Goal: Find contact information: Find contact information

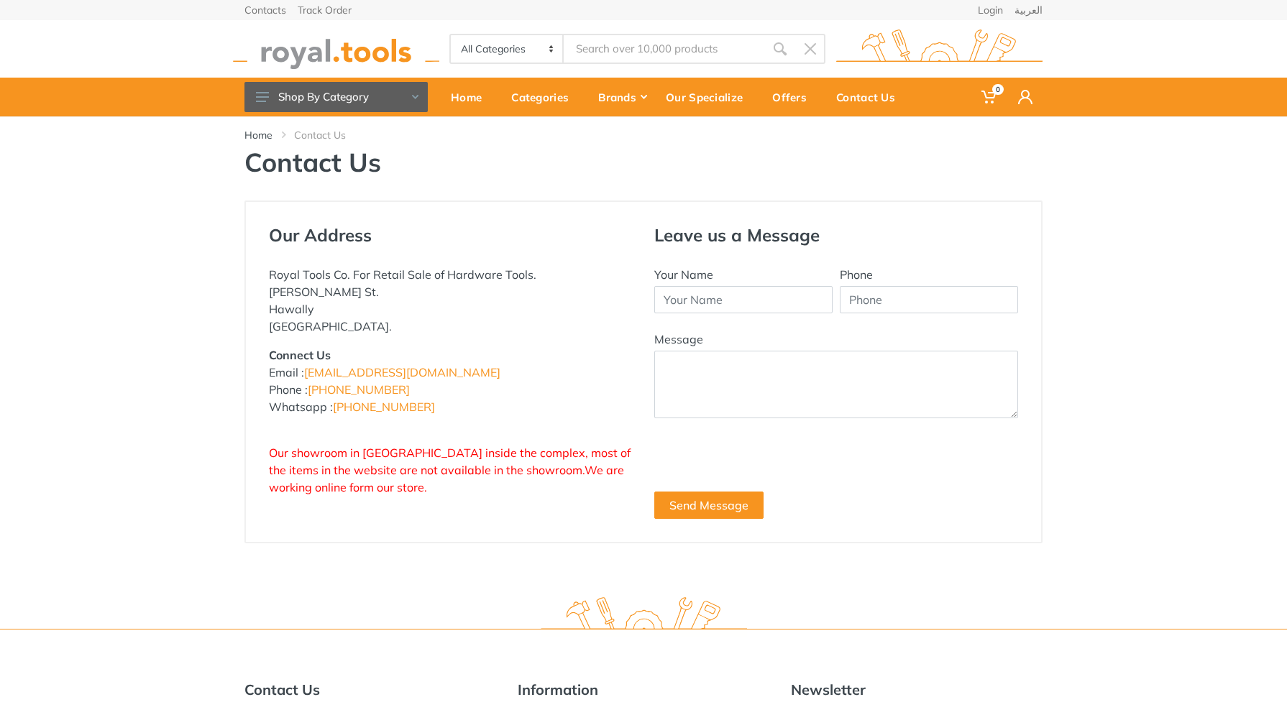
click at [1137, 358] on div "Our Address Royal Tools Co. For Retail Sale of Hardware Tools. Abdullah Al-Othm…" at bounding box center [643, 372] width 1287 height 343
click at [147, 304] on div "Our Address Royal Tools Co. For Retail Sale of Hardware Tools. Abdullah Al-Othm…" at bounding box center [643, 372] width 1287 height 343
drag, startPoint x: 378, startPoint y: 454, endPoint x: 520, endPoint y: 486, distance: 145.8
click at [477, 459] on span "Our showroom in Hawalli inside the complex, most of the items in the website ar…" at bounding box center [450, 470] width 362 height 49
click at [525, 510] on div "Our Address Royal Tools Co. For Retail Sale of Hardware Tools. Abdullah Al-Othm…" at bounding box center [450, 372] width 385 height 294
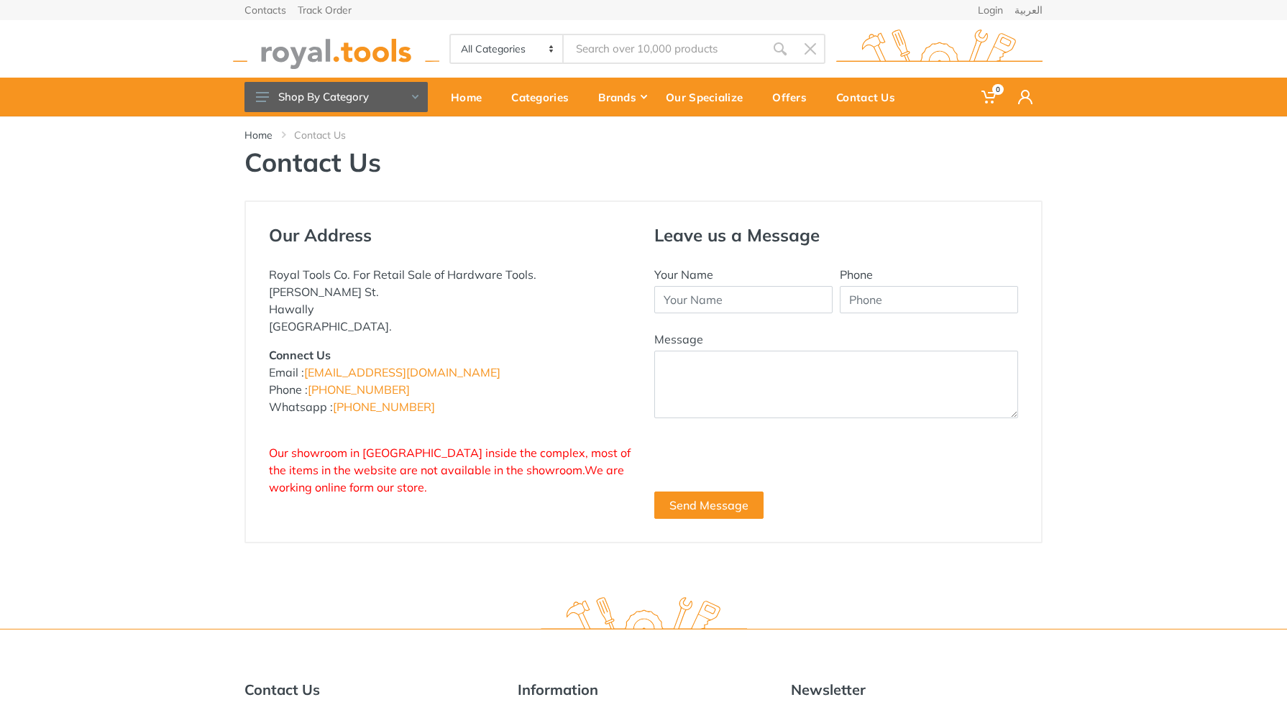
click at [364, 276] on p "Royal Tools Co. For Retail Sale of Hardware Tools. Abdullah Al-Othman St. Hawal…" at bounding box center [451, 300] width 364 height 69
click at [1234, 288] on div "Our Address Royal Tools Co. For Retail Sale of Hardware Tools. Abdullah Al-Othm…" at bounding box center [643, 372] width 1287 height 343
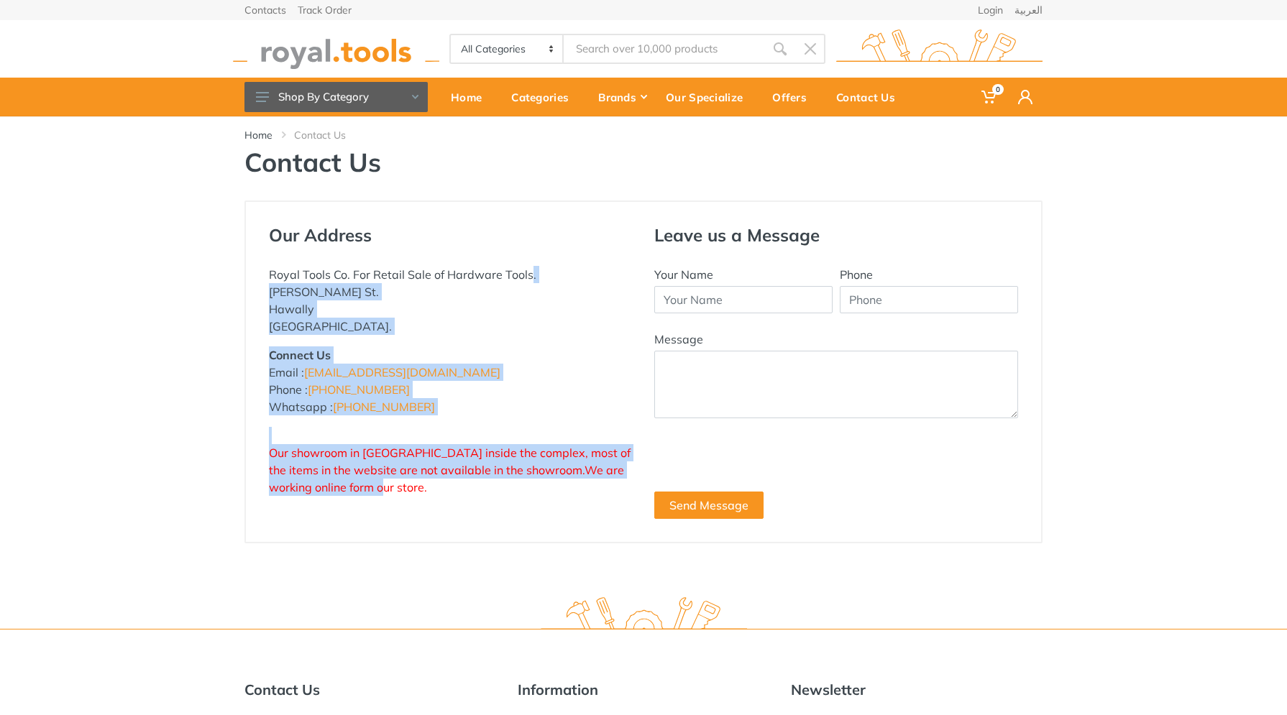
drag, startPoint x: 302, startPoint y: 275, endPoint x: 566, endPoint y: 510, distance: 353.8
click at [564, 497] on div "Our Address Royal Tools Co. For Retail Sale of Hardware Tools. Abdullah Al-Othm…" at bounding box center [450, 372] width 385 height 294
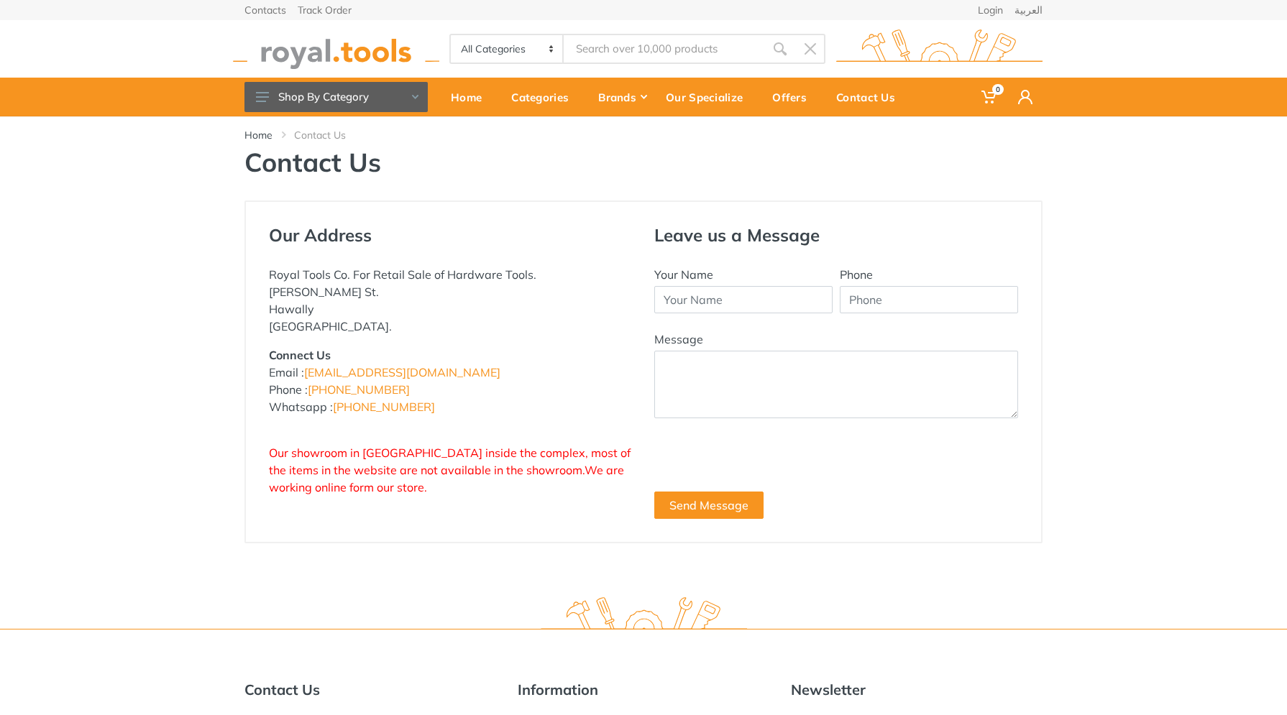
drag, startPoint x: 566, startPoint y: 510, endPoint x: 575, endPoint y: 512, distance: 9.5
click at [566, 510] on div "Our Address Royal Tools Co. For Retail Sale of Hardware Tools. Abdullah Al-Othm…" at bounding box center [450, 372] width 385 height 294
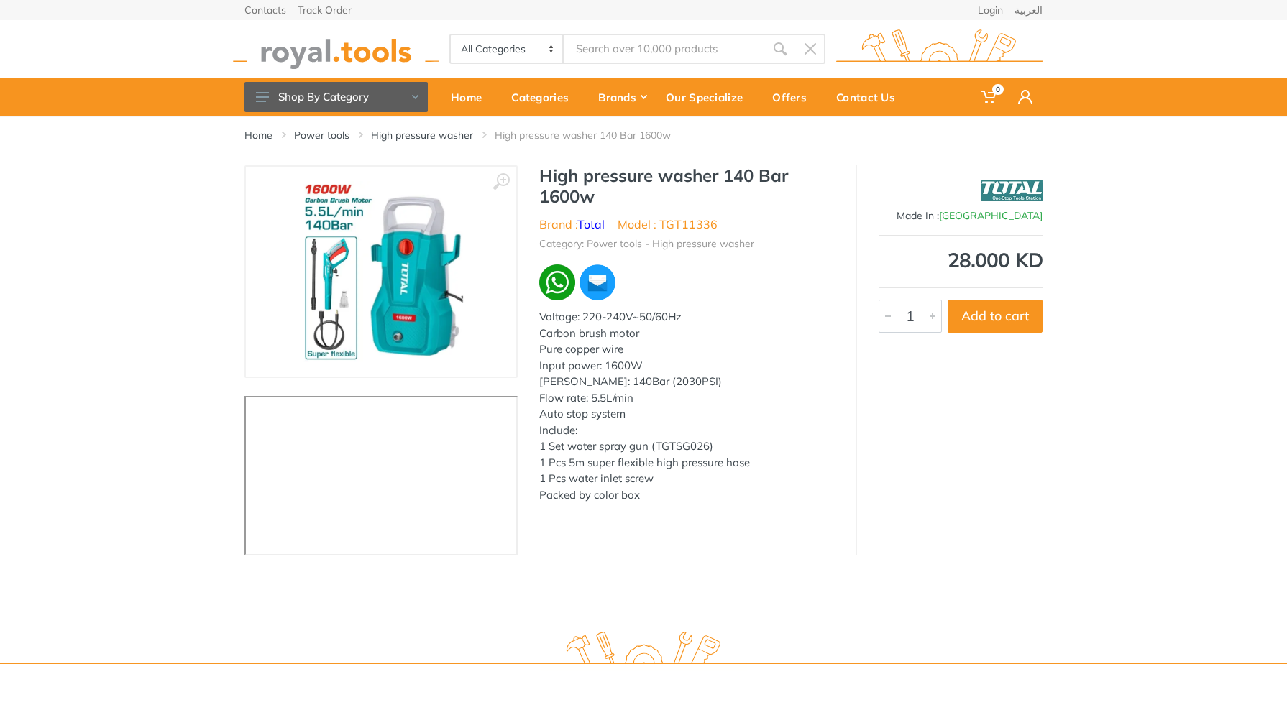
click at [990, 264] on div "28.000 KD" at bounding box center [960, 260] width 164 height 20
click at [984, 380] on div "Made In : [GEOGRAPHIC_DATA] 28.000 KD 6730 1 Add to cart" at bounding box center [948, 360] width 187 height 390
